Goal: Find specific page/section: Find specific page/section

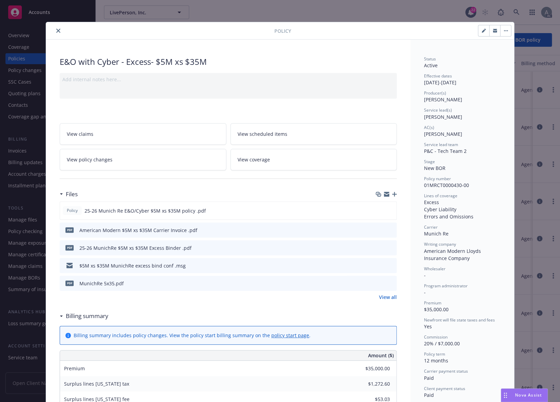
scroll to position [14, 0]
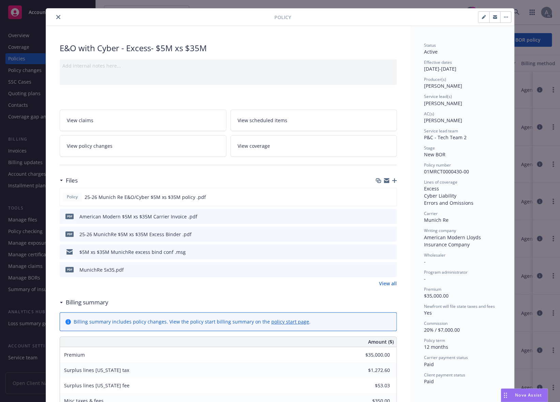
type input "$35,350.00"
type input "$0.00"
click at [56, 16] on icon "close" at bounding box center [58, 17] width 4 height 4
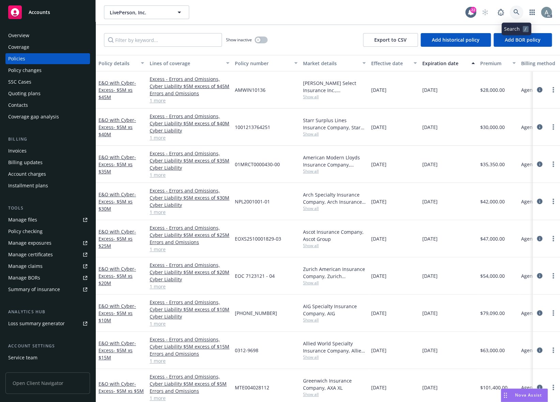
click at [515, 10] on icon at bounding box center [517, 12] width 6 height 6
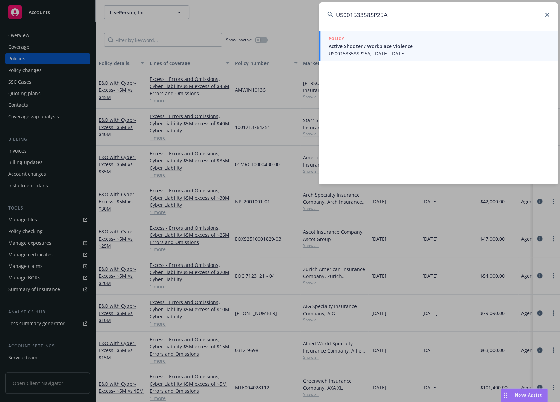
type input "US00153358SP25A"
click at [398, 50] on span "US00153358SP25A, [DATE]-[DATE]" at bounding box center [439, 53] width 221 height 7
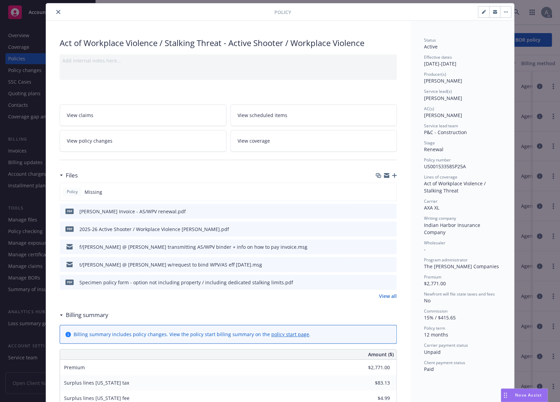
scroll to position [20, 0]
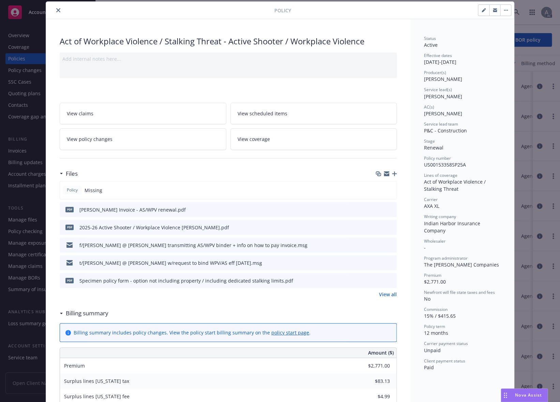
click at [315, 211] on div "pdf [PERSON_NAME] Invoice - AS/WPV renewal.pdf" at bounding box center [228, 209] width 337 height 15
click at [389, 209] on icon "preview file" at bounding box center [390, 209] width 6 height 5
click at [56, 10] on icon "close" at bounding box center [58, 10] width 4 height 4
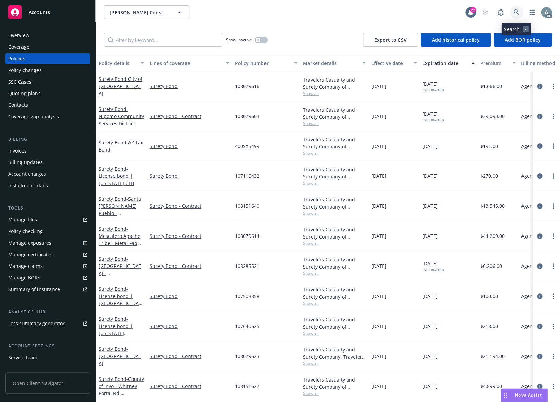
click at [515, 8] on link at bounding box center [517, 12] width 14 height 14
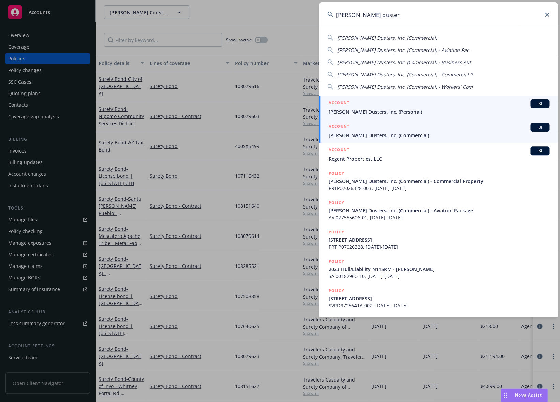
type input "[PERSON_NAME] duster"
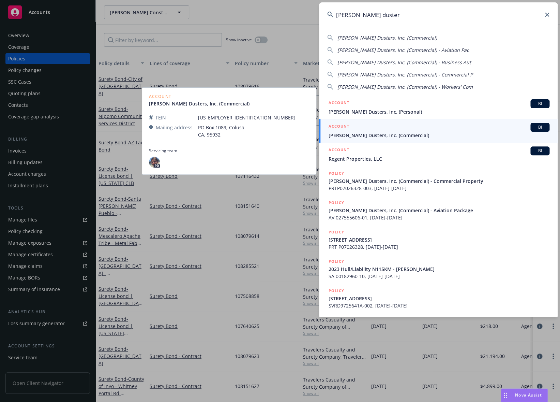
click at [397, 133] on span "[PERSON_NAME] Dusters, Inc. (Commercial)" at bounding box center [439, 135] width 221 height 7
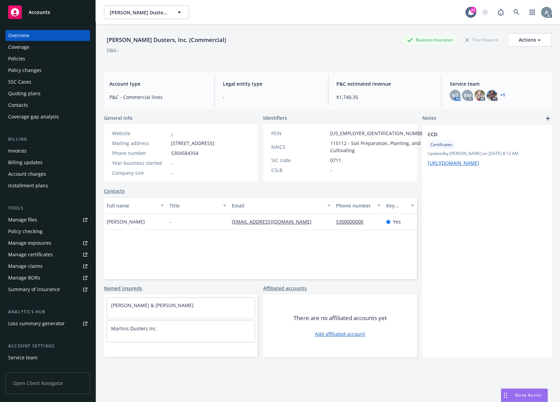
click at [25, 58] on div "Policies" at bounding box center [16, 58] width 17 height 11
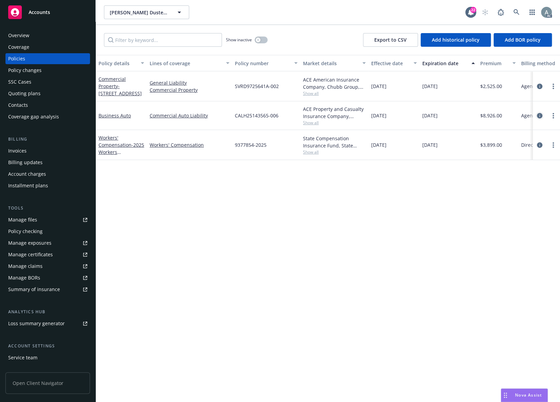
click at [540, 116] on icon "circleInformation" at bounding box center [539, 115] width 5 height 5
